Goal: Task Accomplishment & Management: Manage account settings

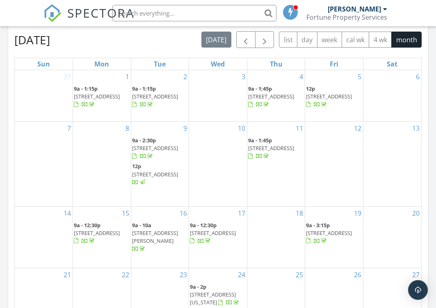
scroll to position [451, 0]
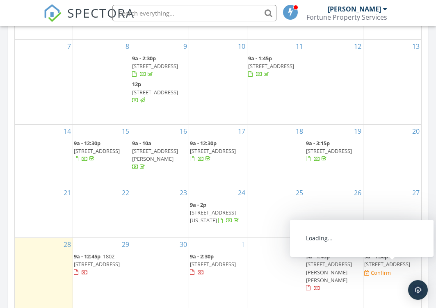
click at [383, 268] on span "907 W Burlington Ave, Fairfield 52556" at bounding box center [387, 263] width 46 height 7
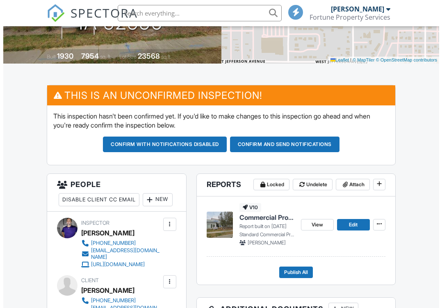
scroll to position [287, 0]
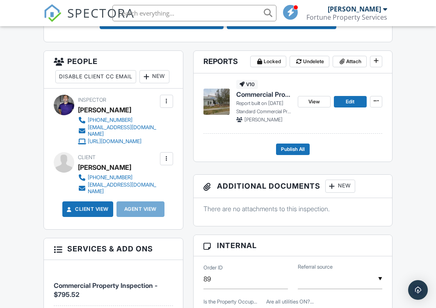
click at [341, 187] on div "New" at bounding box center [340, 186] width 30 height 13
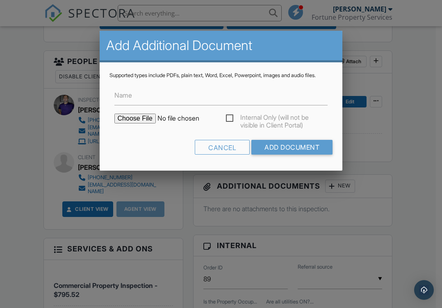
click at [130, 121] on input "file" at bounding box center [183, 119] width 139 height 10
type input "C:\fakepath\907 W Burlington County Sketch.png"
click at [287, 152] on input "Add Document" at bounding box center [291, 147] width 81 height 15
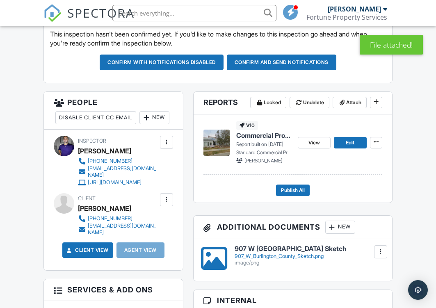
scroll to position [287, 0]
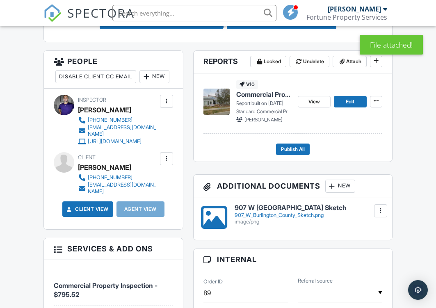
click at [380, 212] on div at bounding box center [380, 211] width 8 height 8
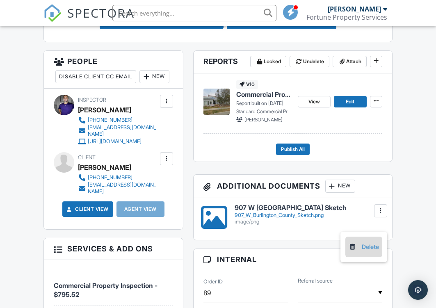
click at [353, 244] on div at bounding box center [352, 247] width 8 height 8
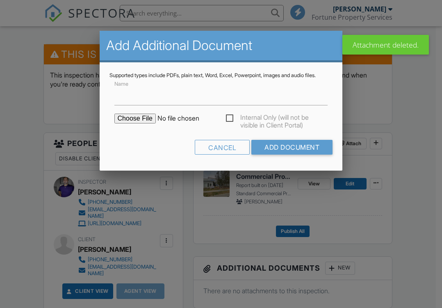
click at [150, 121] on input "file" at bounding box center [183, 119] width 139 height 10
type input "C:\fakepath\907 W Burlington County Sketch.png"
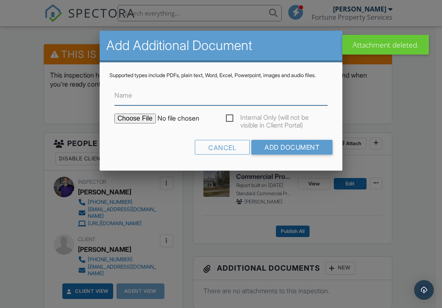
click at [168, 99] on input "Name" at bounding box center [221, 95] width 214 height 20
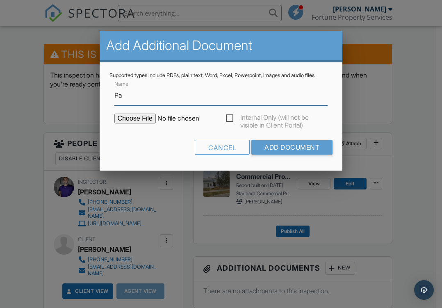
type input "P"
type input "S"
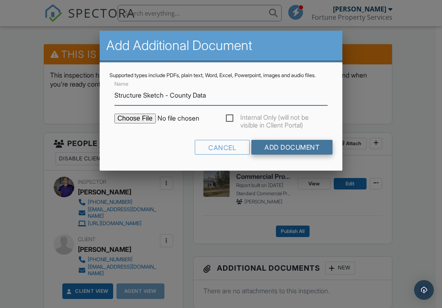
type input "Structure Sketch - County Data"
click at [273, 150] on input "Add Document" at bounding box center [291, 147] width 81 height 15
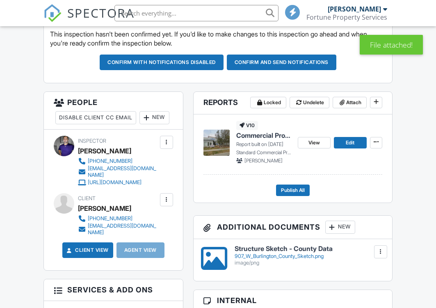
click at [336, 226] on div at bounding box center [332, 227] width 8 height 8
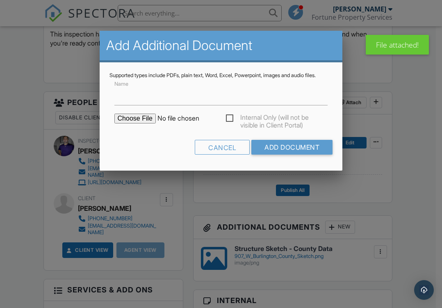
click at [130, 123] on input "file" at bounding box center [183, 119] width 139 height 10
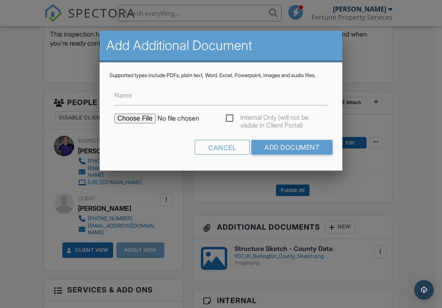
type input "C:\fakepath\907 W Burlington County Data.pdf"
click at [168, 105] on input "Name" at bounding box center [221, 95] width 214 height 20
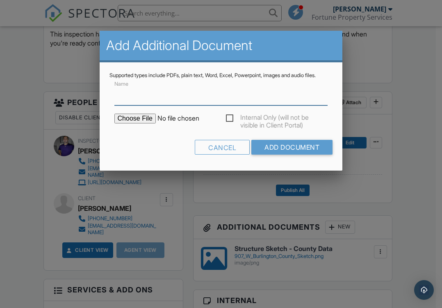
click at [138, 104] on input "Name" at bounding box center [221, 95] width 214 height 20
type input "Parcel Records - County Data"
click at [251, 140] on input "Add Document" at bounding box center [291, 147] width 81 height 15
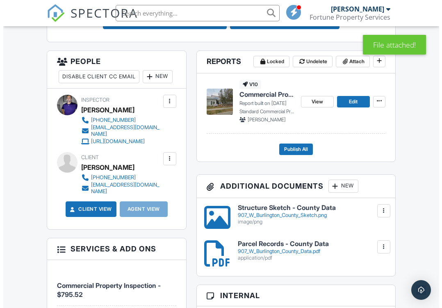
scroll to position [328, 0]
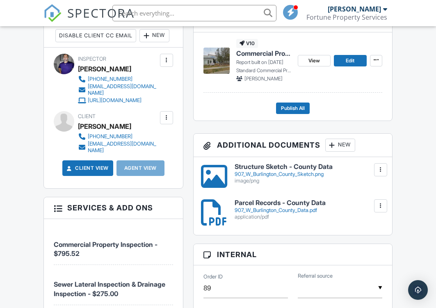
click at [348, 146] on div "New" at bounding box center [340, 145] width 30 height 13
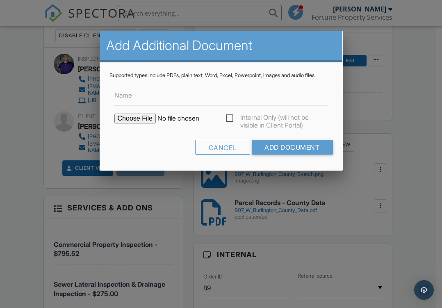
click at [145, 123] on input "file" at bounding box center [183, 119] width 139 height 10
type input "C:\fakepath\General Commercial Property SOP.docx"
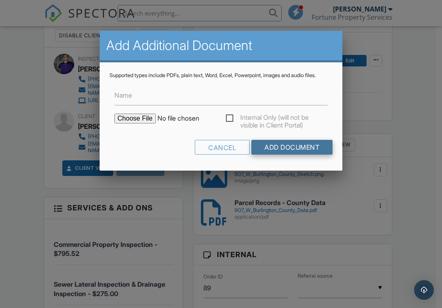
click at [283, 155] on input "Add Document" at bounding box center [291, 147] width 81 height 15
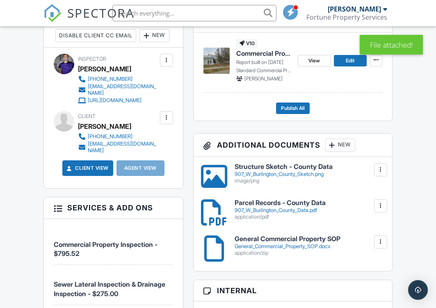
click at [380, 169] on div at bounding box center [380, 170] width 8 height 8
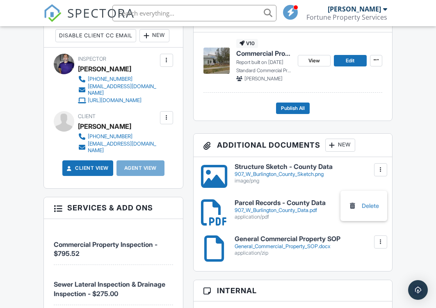
click at [380, 169] on div at bounding box center [380, 170] width 8 height 8
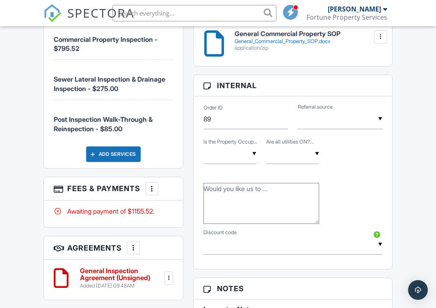
scroll to position [656, 0]
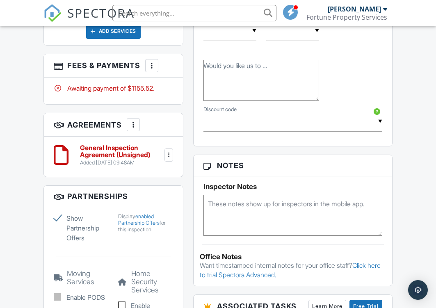
click at [168, 159] on div at bounding box center [168, 155] width 8 height 8
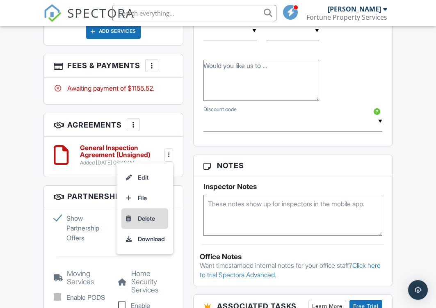
click at [145, 229] on li "Delete" at bounding box center [144, 218] width 47 height 20
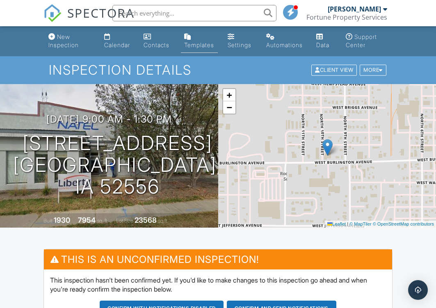
click at [196, 40] on link "Templates" at bounding box center [199, 41] width 37 height 23
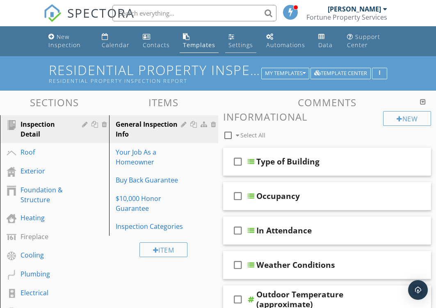
click at [245, 40] on link "Settings" at bounding box center [240, 41] width 31 height 23
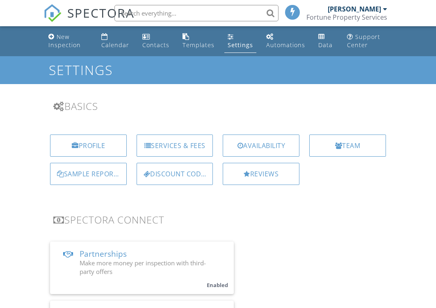
scroll to position [205, 0]
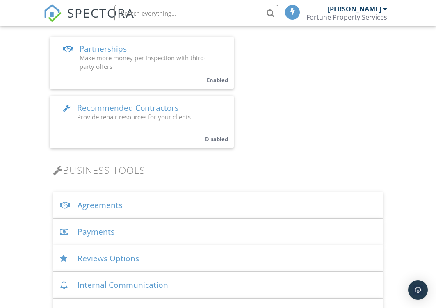
click at [108, 200] on div "Agreements" at bounding box center [217, 205] width 329 height 27
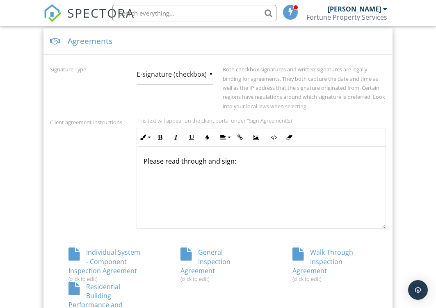
scroll to position [533, 0]
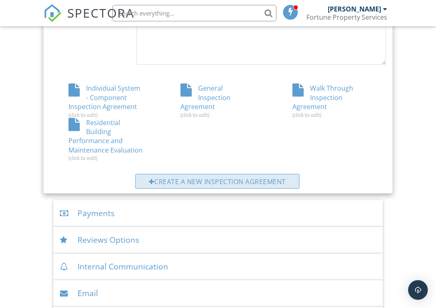
click at [211, 179] on div "Create a new inspection agreement" at bounding box center [217, 181] width 164 height 15
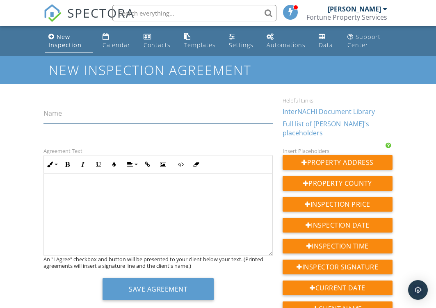
click at [88, 116] on input "Name" at bounding box center [157, 114] width 229 height 20
type input "Commercial Property Inspection Agreement"
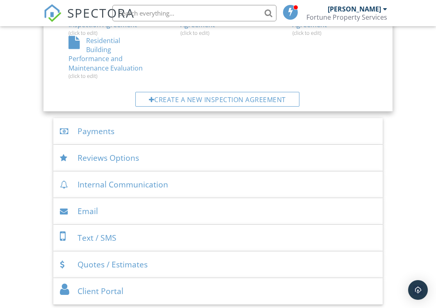
scroll to position [451, 0]
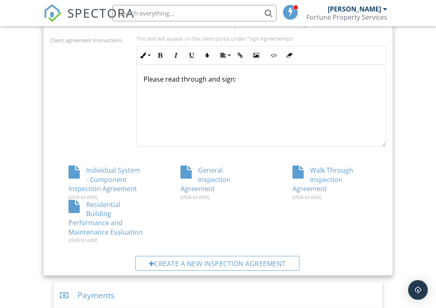
click at [212, 175] on div "General Inspection Agreement (click to edit)" at bounding box center [218, 183] width 112 height 34
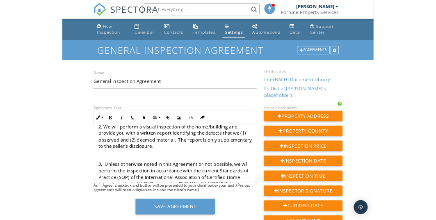
scroll to position [123, 0]
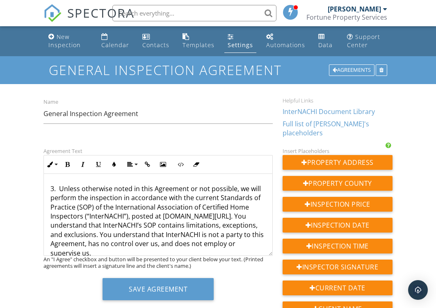
click at [212, 219] on p "3. Unless otherwise noted in this Agreement or not possible, we will perform th…" at bounding box center [157, 220] width 215 height 73
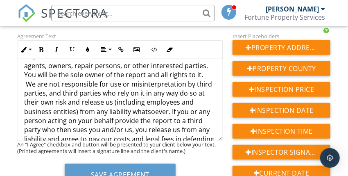
scroll to position [328, 0]
drag, startPoint x: 114, startPoint y: 42, endPoint x: 101, endPoint y: 41, distance: 13.6
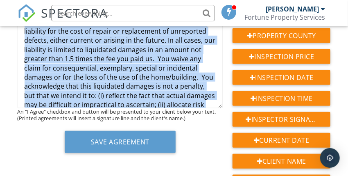
scroll to position [440, 0]
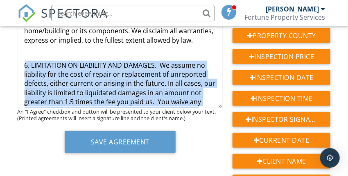
drag, startPoint x: 133, startPoint y: 71, endPoint x: 23, endPoint y: 80, distance: 110.3
copy p "6. LIMITATION ON LIABILITY AND DAMAGES. We assume no liability for the cost of …"
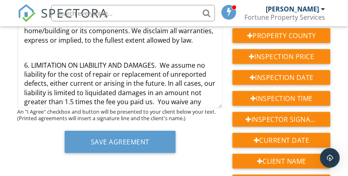
click at [145, 89] on p "​ 6. LIMITATION ON LIABILITY AND DAMAGES. We assume no liability for the cost o…" at bounding box center [121, 116] width 192 height 110
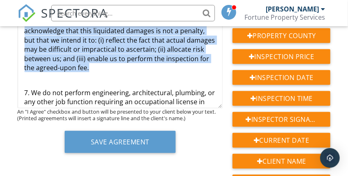
scroll to position [571, 0]
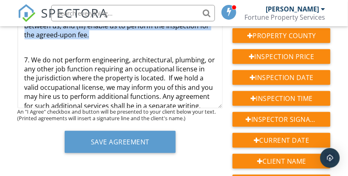
drag, startPoint x: 162, startPoint y: 79, endPoint x: 133, endPoint y: 55, distance: 38.2
copy p "We assume no liability for the cost of repair or replacement of unreported defe…"
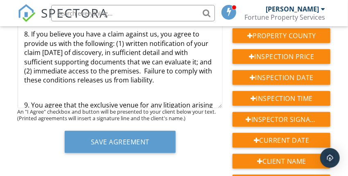
scroll to position [643, 0]
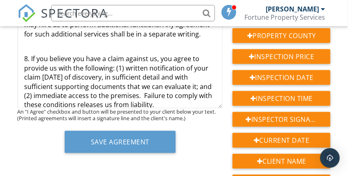
drag, startPoint x: 169, startPoint y: 64, endPoint x: 31, endPoint y: 75, distance: 138.2
click at [31, 75] on p "8. If you believe you have a claim against us, you agree to provide us with the…" at bounding box center [121, 81] width 192 height 55
copy p "If you believe you have a claim against us, you agree to provide us with the fo…"
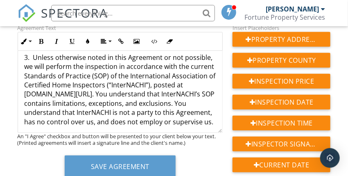
scroll to position [0, 0]
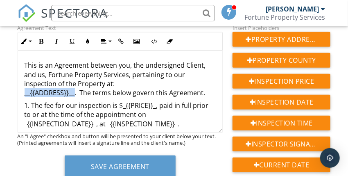
drag, startPoint x: 22, startPoint y: 93, endPoint x: 73, endPoint y: 95, distance: 50.5
copy p "__{{ADDRESS}}__"
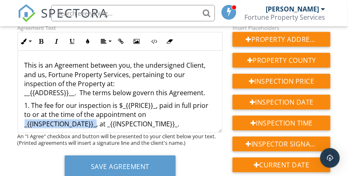
drag, startPoint x: 21, startPoint y: 124, endPoint x: 96, endPoint y: 122, distance: 74.2
copy p "_{{INSPECTION_DATE}}_"
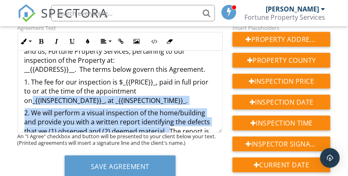
scroll to position [34, 0]
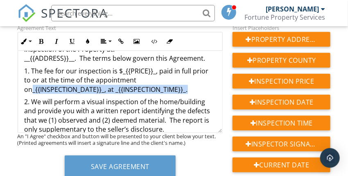
drag, startPoint x: 24, startPoint y: 123, endPoint x: 182, endPoint y: 90, distance: 161.6
click at [182, 90] on p "1. The fee for our inspection is $_{{PRICE}}_, paid in full prior to or at the …" at bounding box center [121, 79] width 192 height 27
copy p "_{{INSPECTION_DATE}}_ ​ , at _{{INSPECTION_TIME}}_."
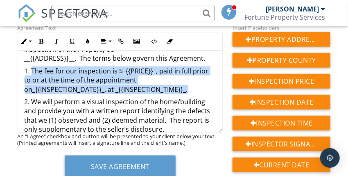
drag, startPoint x: 32, startPoint y: 71, endPoint x: 183, endPoint y: 87, distance: 151.3
click at [183, 87] on p "1. The fee for our inspection is $_{{PRICE}}_, paid in full prior to or at the …" at bounding box center [121, 79] width 192 height 27
copy p "The fee for our inspection is $_{{PRICE}}_, paid in full prior to or at the tim…"
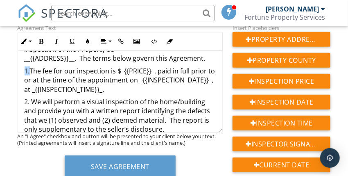
scroll to position [2, 0]
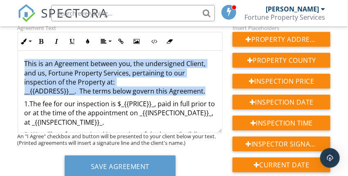
drag, startPoint x: 24, startPoint y: 62, endPoint x: 208, endPoint y: 91, distance: 186.6
copy p "This is an Agreement between you, the undersigned Client, and us, Fortune Prope…"
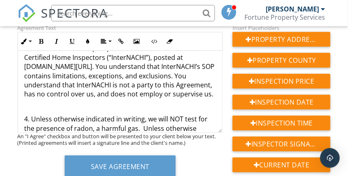
scroll to position [0, 0]
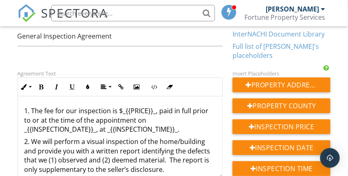
scroll to position [118, 0]
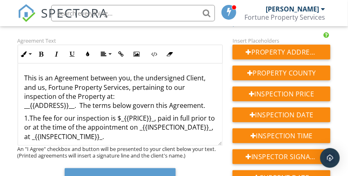
click at [128, 124] on p "1. ​ The fee for our inspection is $_{{PRICE}}_, paid in full prior to or at th…" at bounding box center [121, 127] width 192 height 27
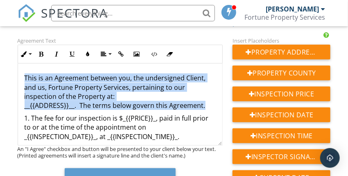
drag, startPoint x: 205, startPoint y: 107, endPoint x: 25, endPoint y: 75, distance: 183.1
click at [25, 75] on p "This is an Agreement between you, the undersigned Client, and us, Fortune Prope…" at bounding box center [121, 91] width 192 height 37
copy p "This is an Agreement between you, the undersigned Client, and us, Fortune Prope…"
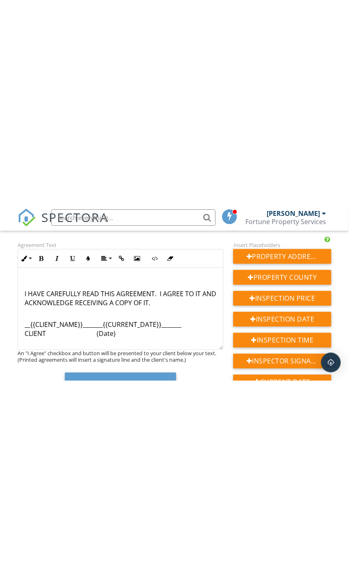
scroll to position [1304, 0]
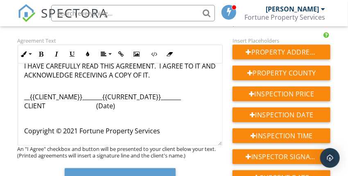
drag, startPoint x: 23, startPoint y: 100, endPoint x: 195, endPoint y: 109, distance: 172.5
copy p "__{{CLIENT_NAME}}_______{{CURRENT_DATE}}_______ CLIENT (Date)"
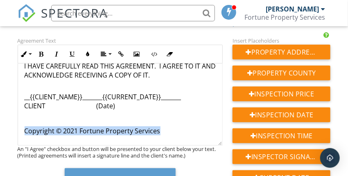
drag, startPoint x: 175, startPoint y: 130, endPoint x: 24, endPoint y: 133, distance: 150.5
click at [25, 133] on p "Copyright © 2021 Fortune Property Services" at bounding box center [121, 130] width 192 height 9
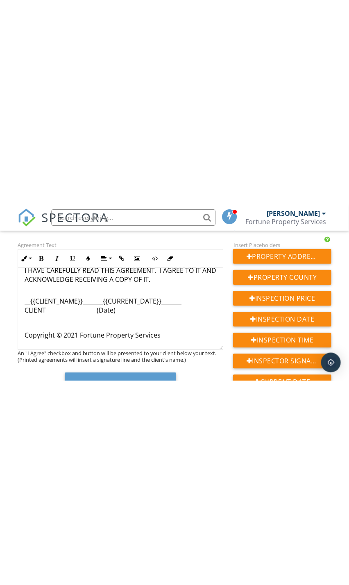
scroll to position [1295, 0]
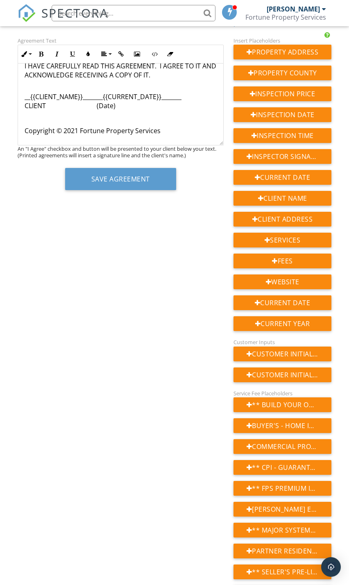
click at [86, 307] on div "Agreement Text Ordered List Unordered List Insert Video Insert Table Inline Sty…" at bounding box center [175, 434] width 324 height 796
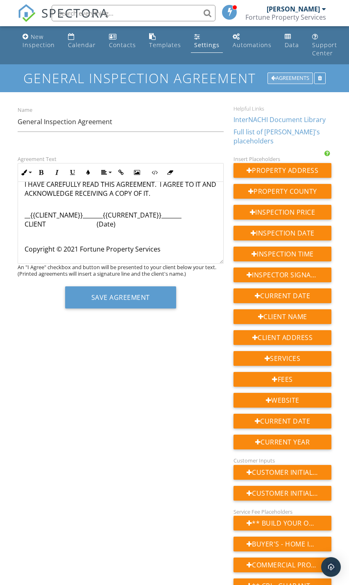
click at [298, 75] on div "Agreements" at bounding box center [291, 78] width 46 height 11
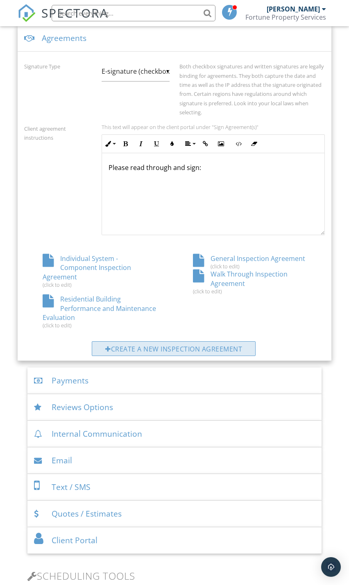
click at [155, 348] on div "Create a new inspection agreement" at bounding box center [174, 349] width 164 height 15
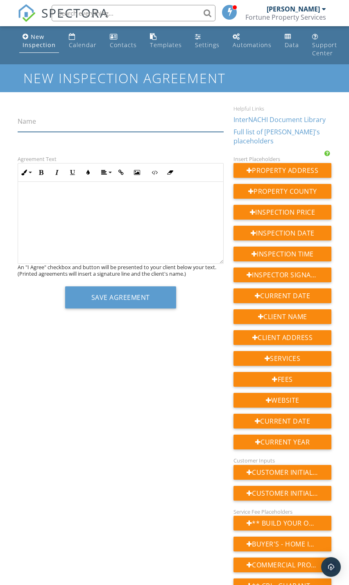
click at [51, 126] on input "Name" at bounding box center [121, 122] width 206 height 20
type input "General Commercial Property Inspection"
click at [67, 207] on div at bounding box center [120, 223] width 205 height 82
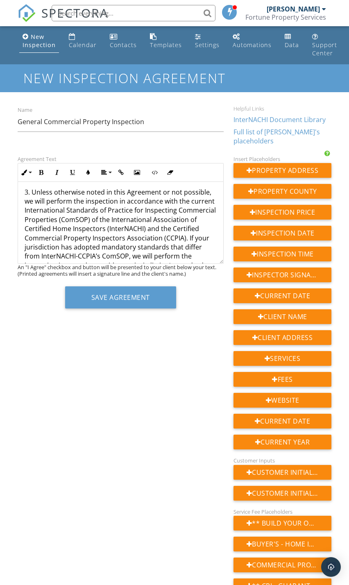
scroll to position [231, 0]
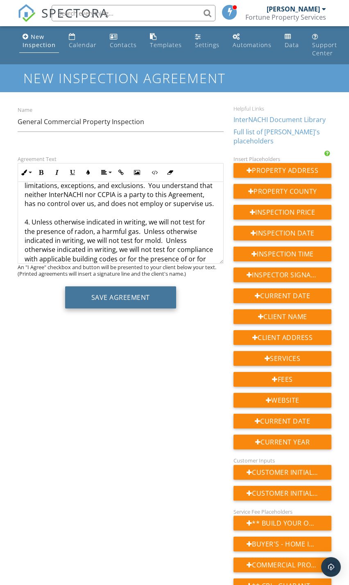
click at [136, 301] on button "Save Agreement" at bounding box center [120, 298] width 111 height 22
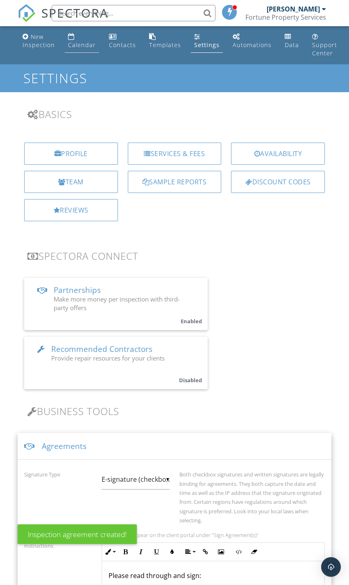
click at [80, 38] on link "Calendar" at bounding box center [82, 41] width 34 height 23
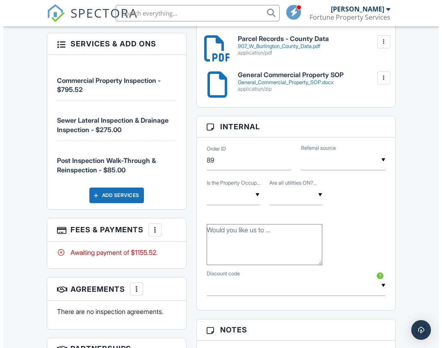
scroll to position [533, 0]
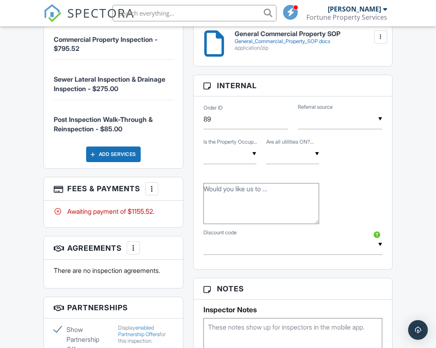
click at [137, 252] on div at bounding box center [133, 248] width 8 height 8
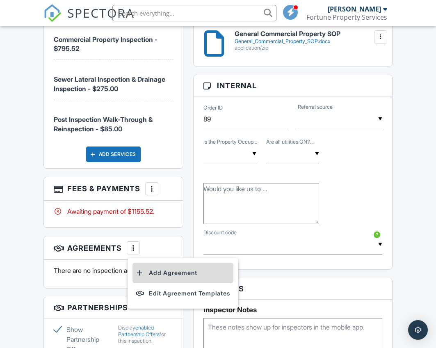
click at [167, 283] on li "Add Agreement" at bounding box center [182, 272] width 101 height 20
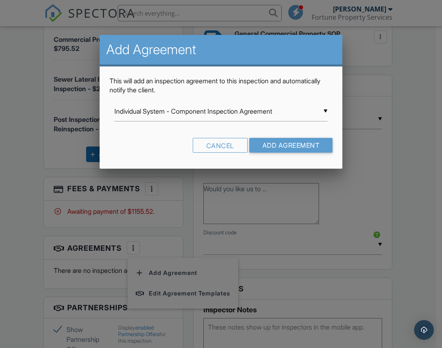
click at [219, 113] on div "▼ Individual System - Component Inspection Agreement Individual System - Compon…" at bounding box center [221, 111] width 214 height 20
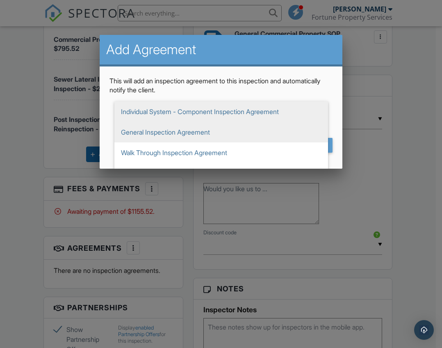
scroll to position [35, 0]
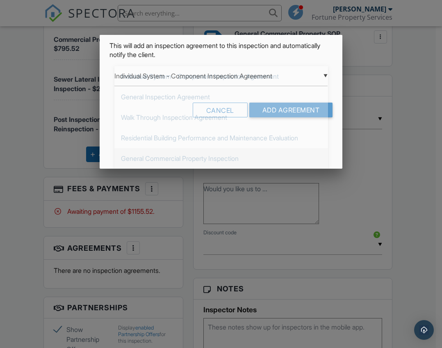
click at [173, 153] on span "General Commercial Property Inspection" at bounding box center [221, 158] width 214 height 20
type input "General Commercial Property Inspection"
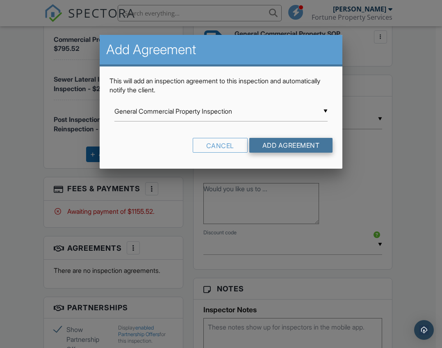
click at [316, 148] on input "Add Agreement" at bounding box center [291, 145] width 84 height 15
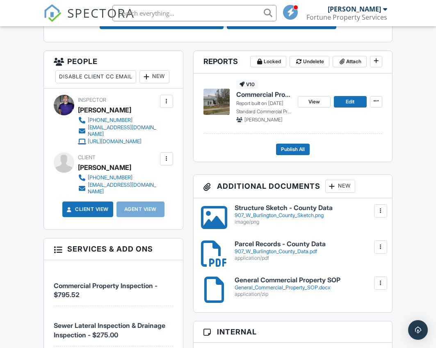
scroll to position [246, 0]
